Goal: Transaction & Acquisition: Purchase product/service

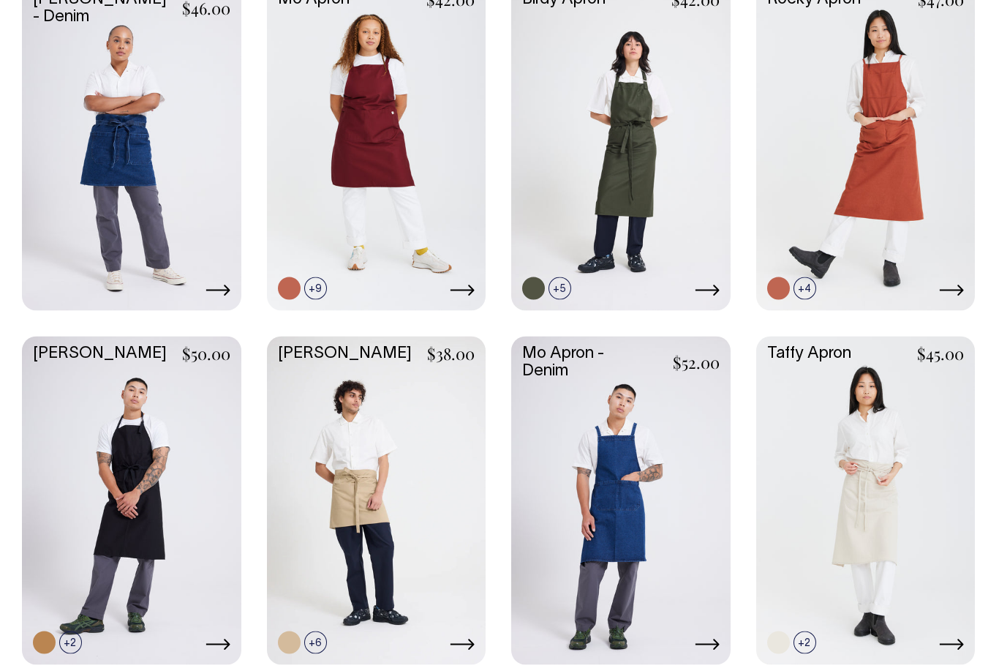
scroll to position [446, 0]
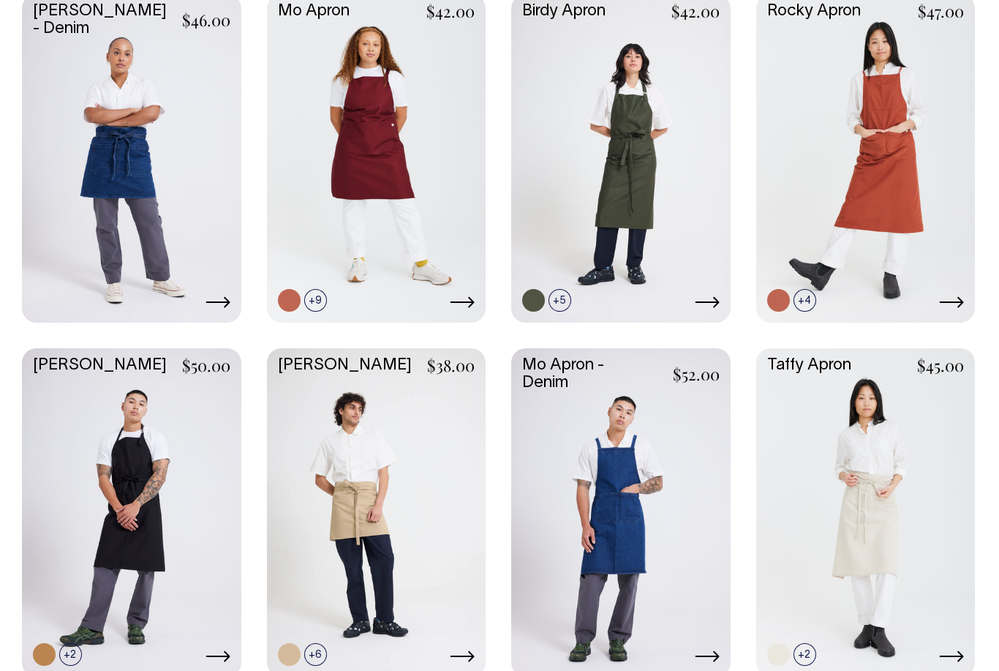
click at [456, 508] on link at bounding box center [376, 511] width 219 height 326
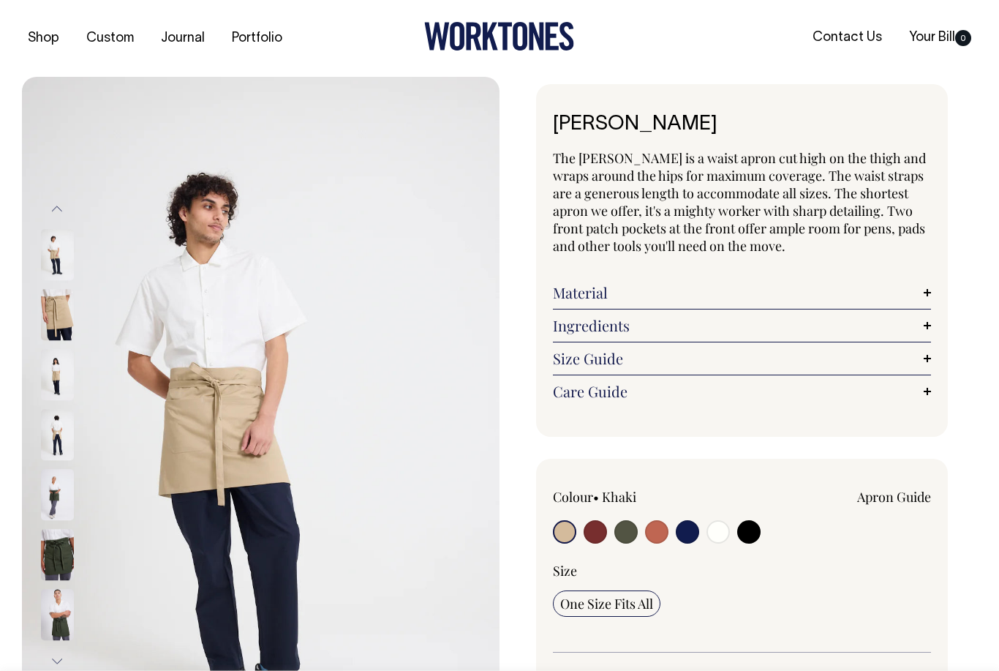
click at [663, 534] on input "radio" at bounding box center [656, 531] width 23 height 23
radio input "true"
select select "Rust"
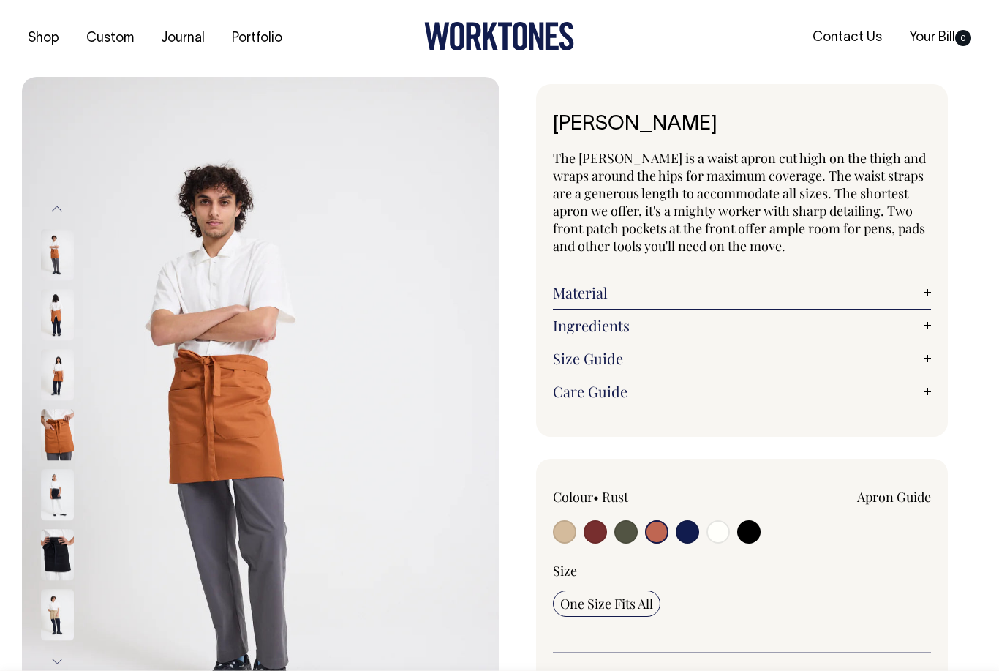
click at [601, 533] on input "radio" at bounding box center [595, 531] width 23 height 23
radio input "true"
select select "Burgundy"
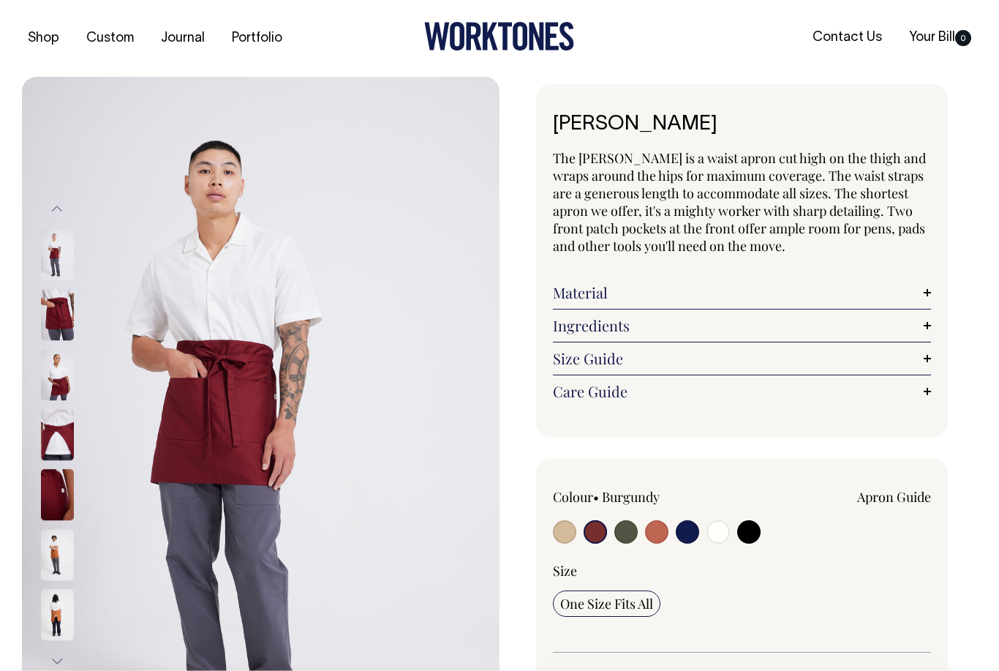
click at [67, 430] on img at bounding box center [57, 435] width 33 height 51
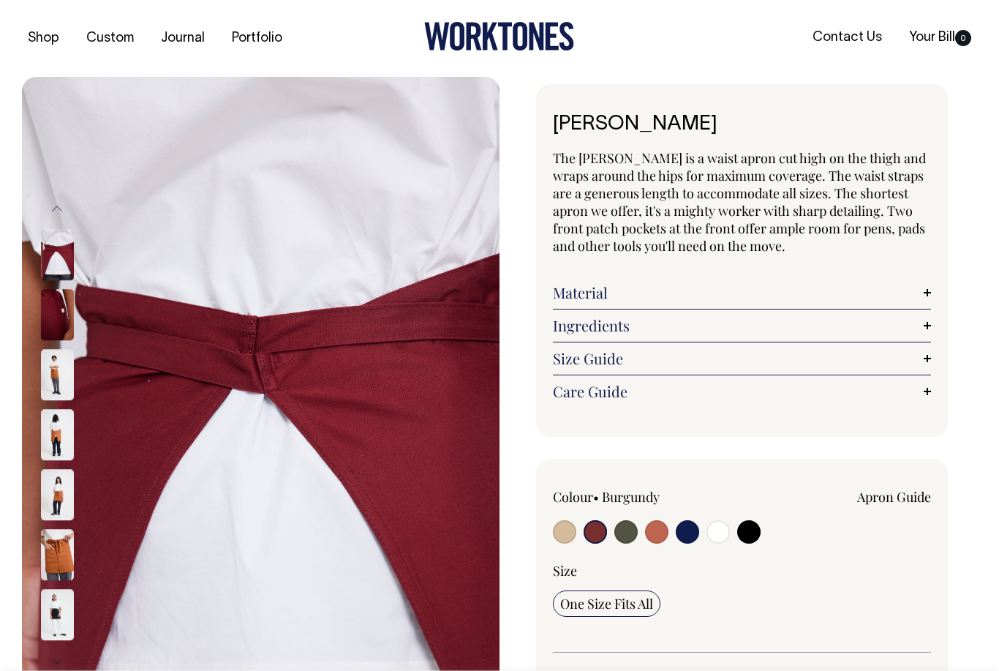
click at [930, 318] on link "Ingredients" at bounding box center [742, 326] width 378 height 18
